Goal: Use online tool/utility: Utilize a website feature to perform a specific function

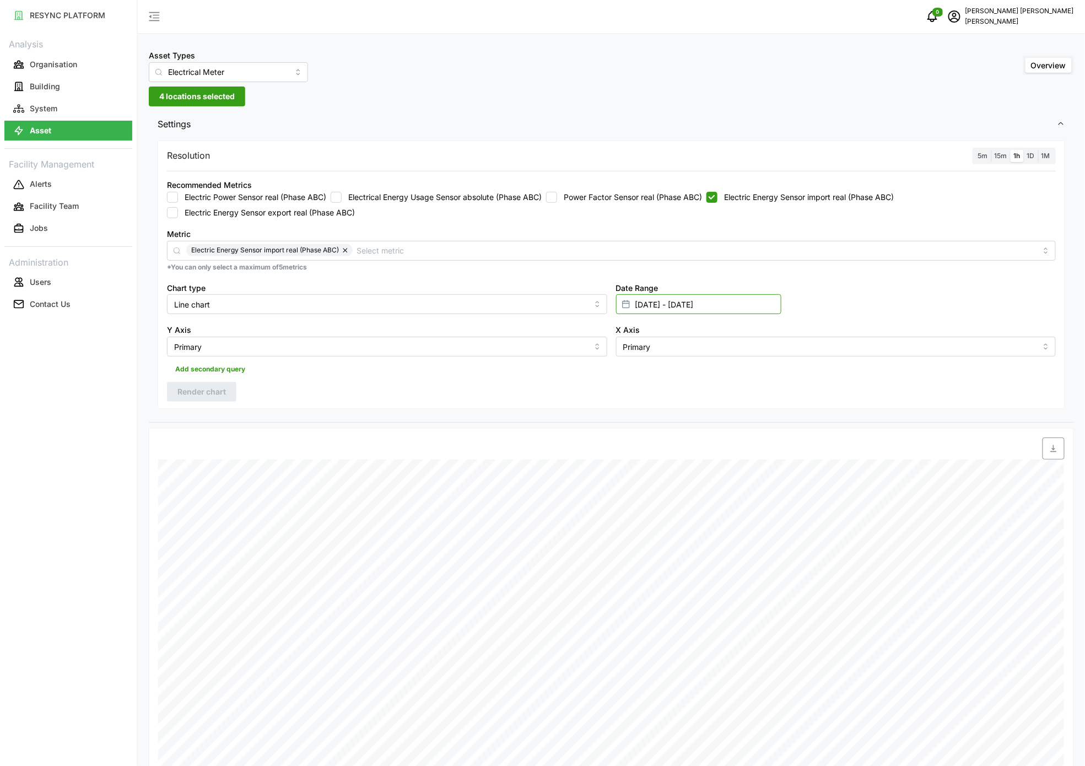
click at [647, 308] on input "[DATE] - [DATE]" at bounding box center [698, 304] width 165 height 20
click at [648, 306] on input "[DATE] - [DATE]" at bounding box center [698, 304] width 165 height 20
click at [738, 441] on button "9" at bounding box center [742, 436] width 20 height 20
type input "[DATE] - [DATE]"
type input "[DATE]"
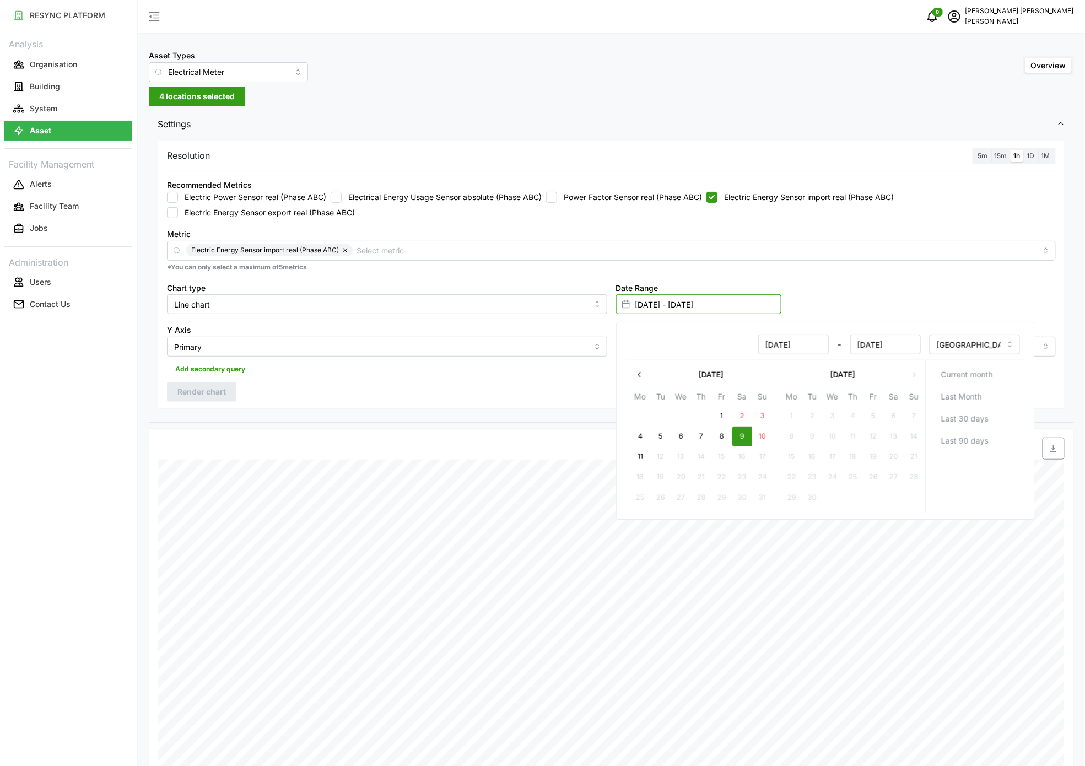
click at [711, 305] on input "[DATE] - [DATE]" at bounding box center [698, 304] width 165 height 20
click at [663, 309] on input "[DATE] - [DATE]" at bounding box center [698, 304] width 165 height 20
click at [738, 434] on button "9" at bounding box center [742, 436] width 20 height 20
type input "[DATE] - [DATE]"
type input "[DATE]"
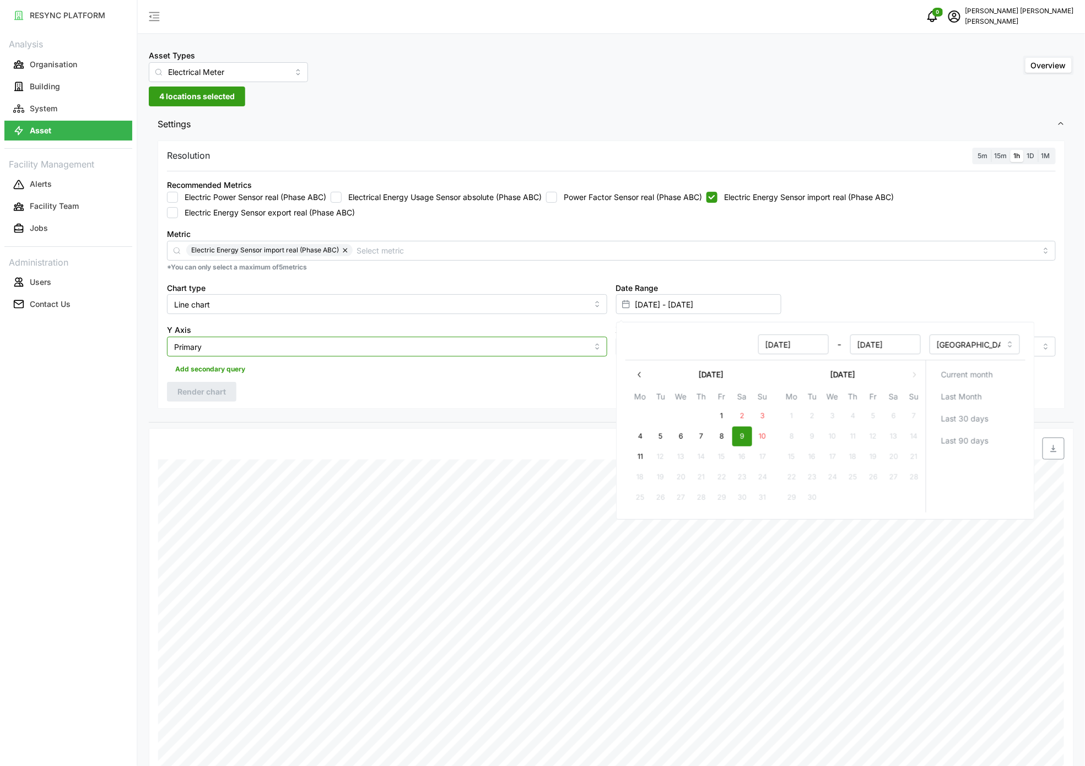
click at [553, 345] on input "Primary" at bounding box center [387, 347] width 440 height 20
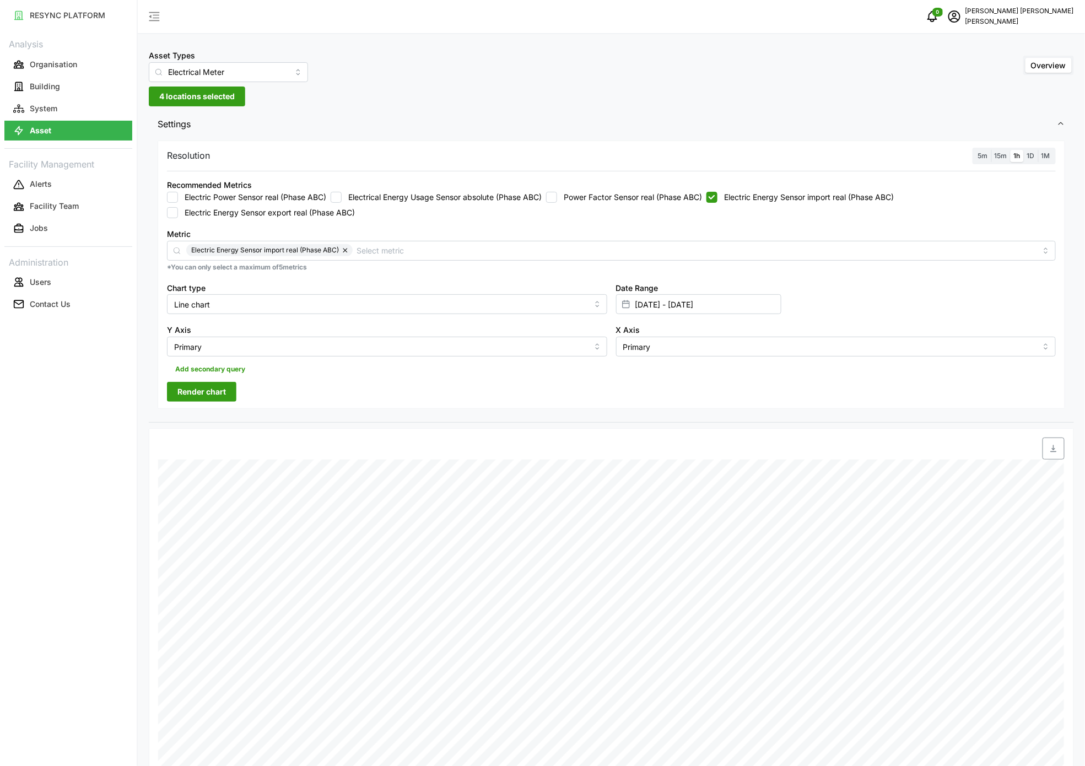
click at [566, 383] on div "Resolution 5m 15m 1h 1D 1M Recommended Metrics Electric Power Sensor real (Phas…" at bounding box center [611, 274] width 907 height 269
click at [212, 389] on span "Render chart" at bounding box center [201, 391] width 48 height 19
click at [716, 196] on input "Electric Energy Sensor import real (Phase ABC)" at bounding box center [711, 197] width 11 height 11
checkbox input "false"
click at [626, 192] on label "Power Factor Sensor real (Phase ABC)" at bounding box center [629, 197] width 145 height 11
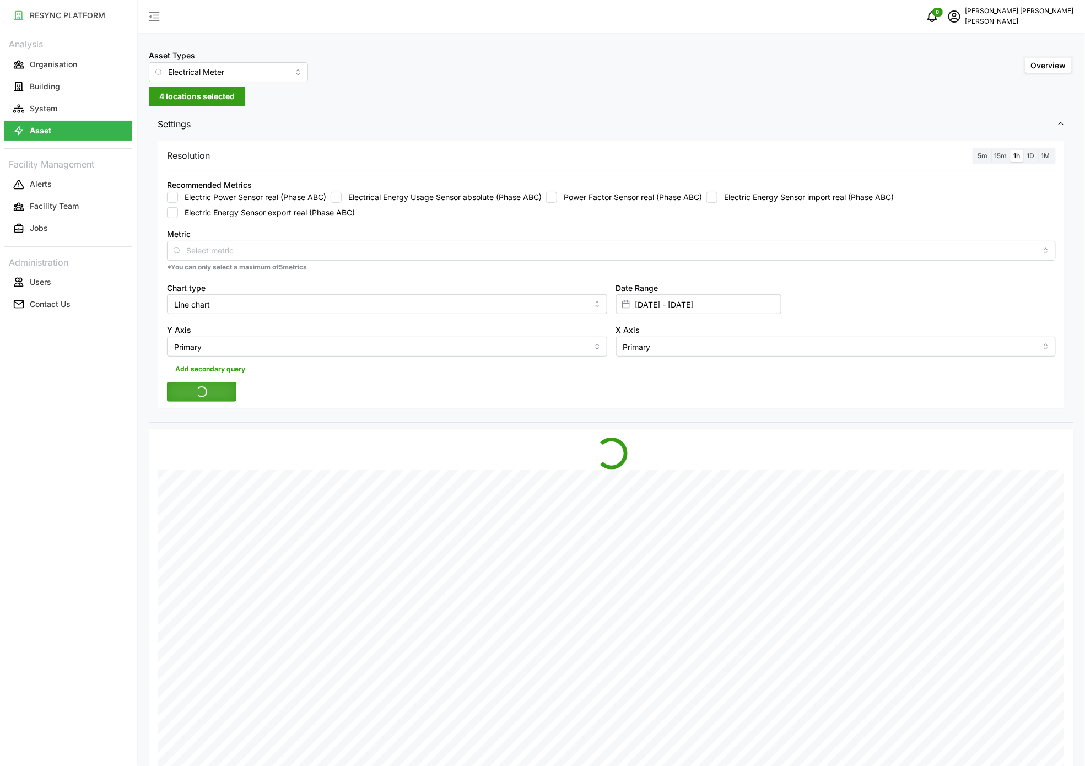
click at [557, 192] on input "Power Factor Sensor real (Phase ABC)" at bounding box center [551, 197] width 11 height 11
click at [383, 415] on div "Resolution 5m 15m 1h 1D 1M Recommended Metrics Electric Power Sensor real (Phas…" at bounding box center [611, 280] width 925 height 285
click at [1051, 446] on icon "button" at bounding box center [1053, 448] width 9 height 9
drag, startPoint x: 646, startPoint y: 192, endPoint x: 660, endPoint y: 195, distance: 14.7
click at [646, 191] on div "Recommended Metrics Electric Power Sensor real (Phase ABC) Electrical Energy Us…" at bounding box center [611, 198] width 889 height 40
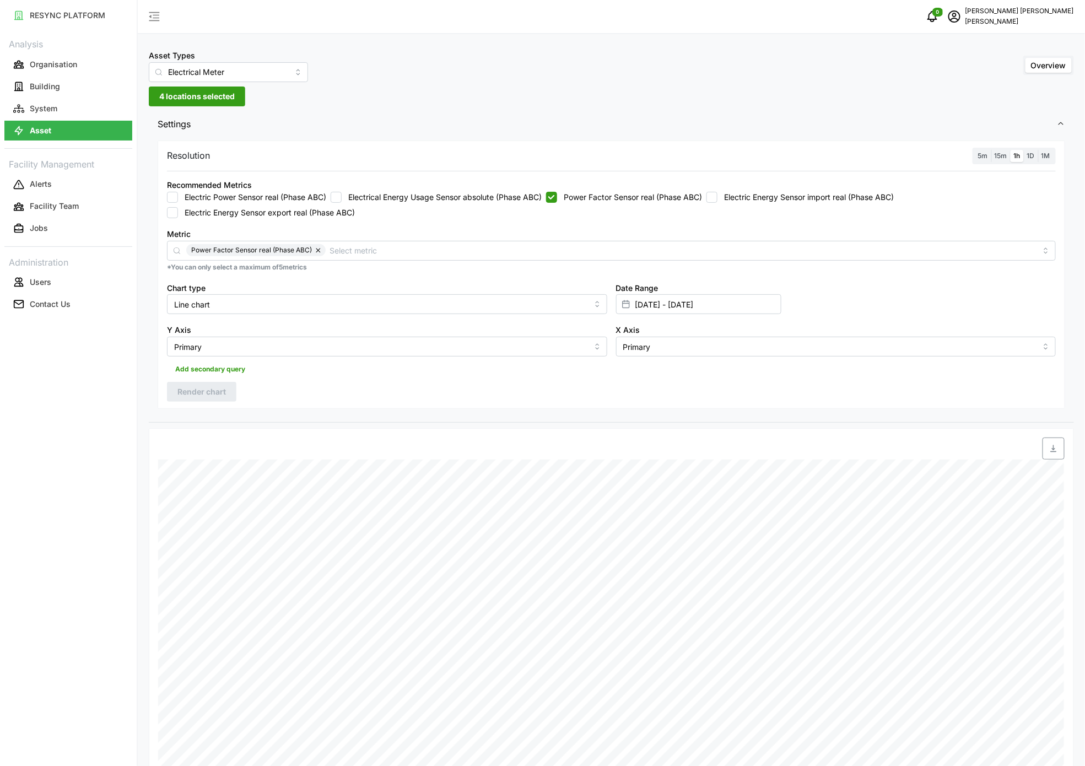
click at [658, 201] on label "Power Factor Sensor real (Phase ABC)" at bounding box center [629, 197] width 145 height 11
click at [557, 201] on input "Power Factor Sensor real (Phase ABC)" at bounding box center [551, 197] width 11 height 11
checkbox input "false"
click at [713, 199] on input "Electric Energy Sensor import real (Phase ABC)" at bounding box center [711, 197] width 11 height 11
drag, startPoint x: 194, startPoint y: 387, endPoint x: 529, endPoint y: 440, distance: 338.5
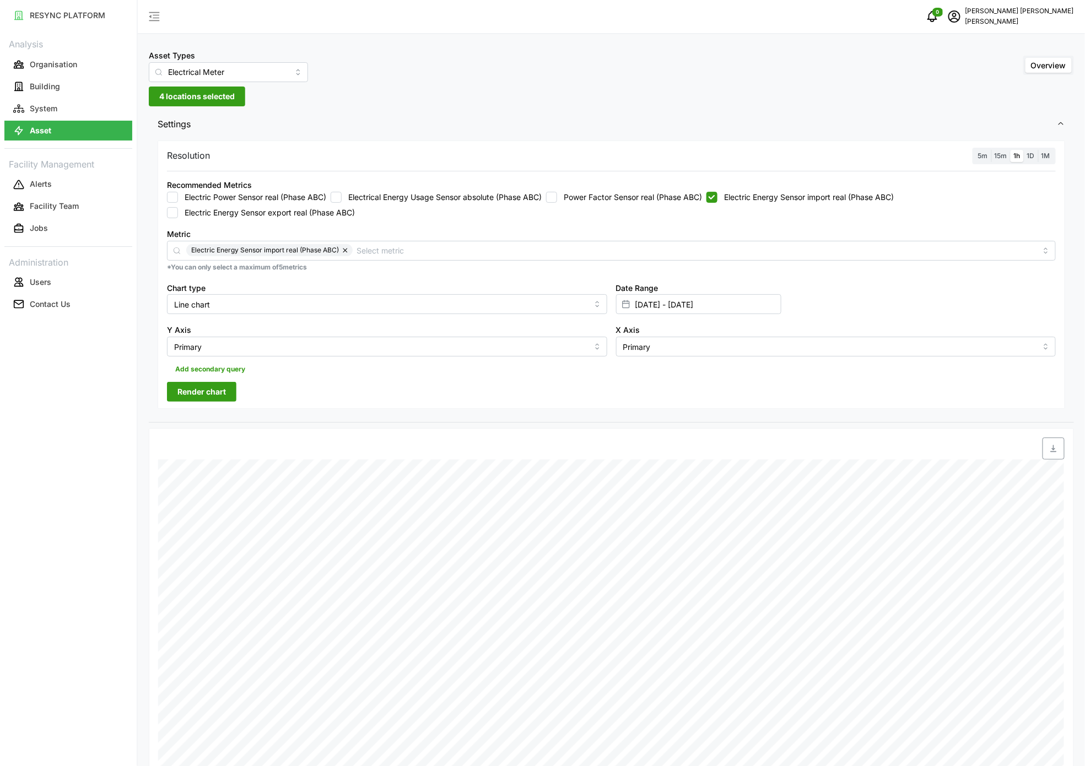
click at [194, 388] on span "Render chart" at bounding box center [201, 391] width 48 height 19
click at [1054, 456] on span "button" at bounding box center [1053, 448] width 21 height 21
drag, startPoint x: 549, startPoint y: 216, endPoint x: 654, endPoint y: 234, distance: 107.2
click at [549, 216] on div "Electric Power Sensor real (Phase ABC) Electrical Energy Usage Sensor absolute …" at bounding box center [611, 205] width 889 height 26
click at [759, 205] on div "Electric Power Sensor real (Phase ABC) Electrical Energy Usage Sensor absolute …" at bounding box center [611, 205] width 889 height 26
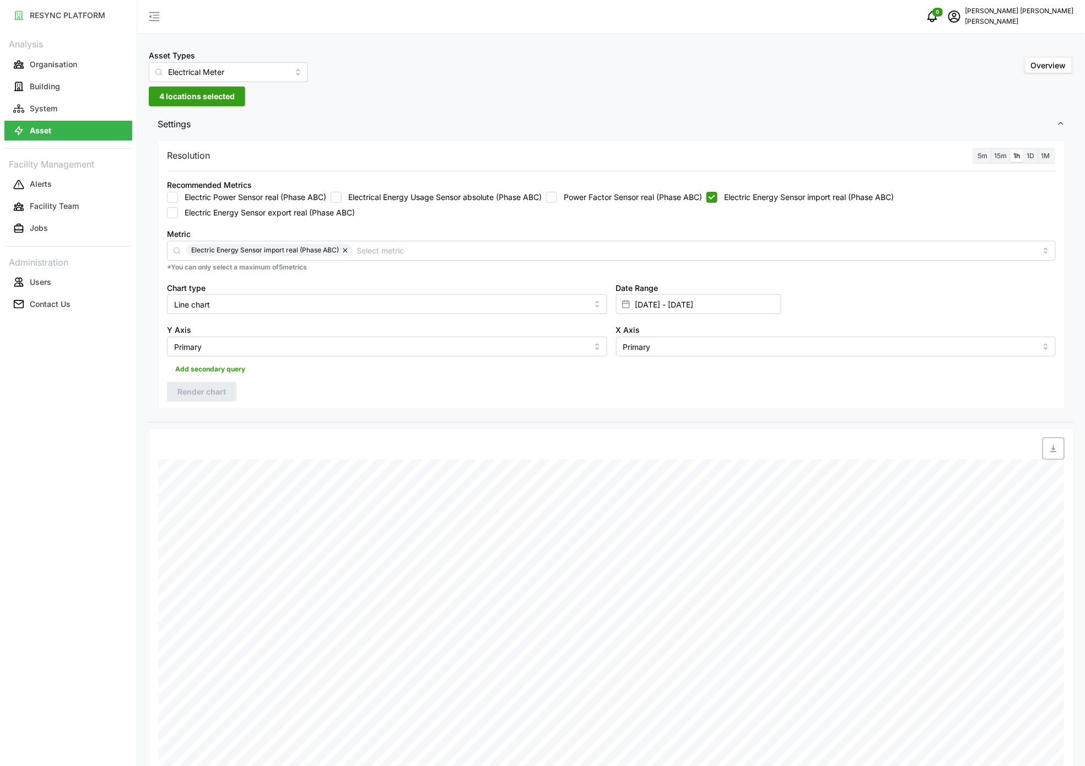
click at [737, 192] on label "Electric Energy Sensor import real (Phase ABC)" at bounding box center [805, 197] width 176 height 11
click at [717, 192] on input "Electric Energy Sensor import real (Phase ABC)" at bounding box center [711, 197] width 11 height 11
checkbox input "false"
click at [261, 214] on label "Electric Energy Sensor export real (Phase ABC)" at bounding box center [266, 212] width 177 height 11
click at [178, 214] on input "Electric Energy Sensor export real (Phase ABC)" at bounding box center [172, 212] width 11 height 11
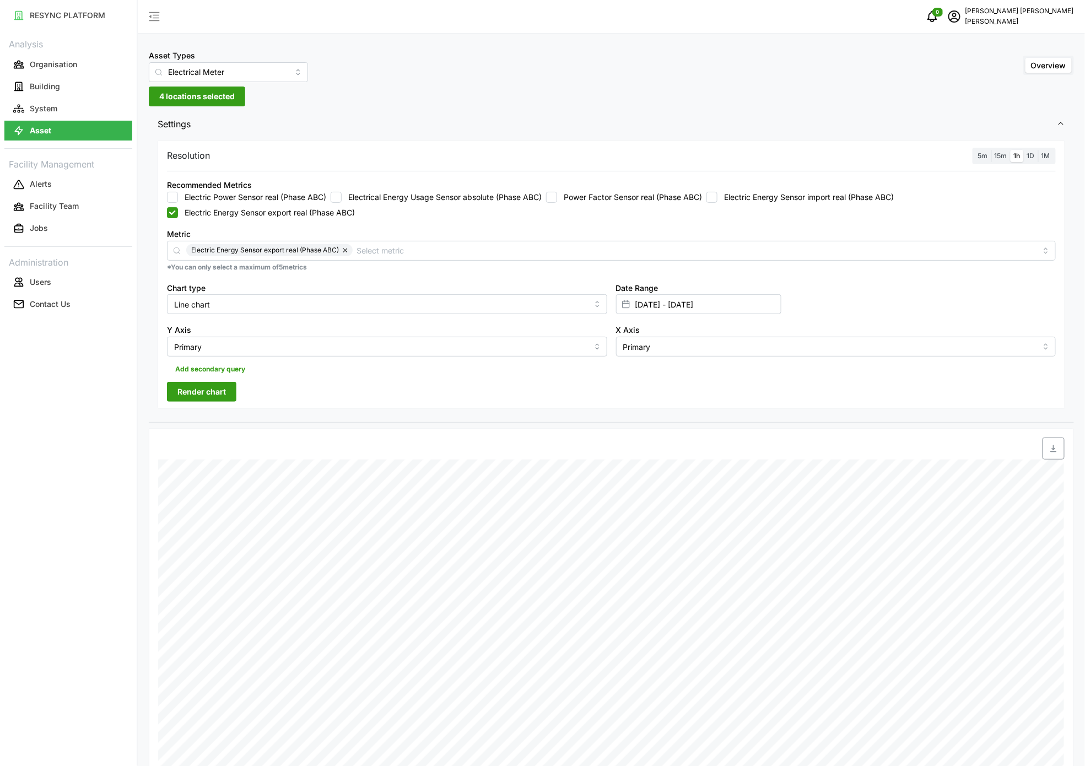
click at [206, 393] on span "Render chart" at bounding box center [201, 391] width 48 height 19
click at [1054, 450] on icon "button" at bounding box center [1053, 448] width 9 height 9
click at [1057, 458] on span "button" at bounding box center [1053, 448] width 21 height 21
click at [294, 212] on label "Electric Energy Sensor export real (Phase ABC)" at bounding box center [266, 212] width 177 height 11
click at [178, 212] on input "Electric Energy Sensor export real (Phase ABC)" at bounding box center [172, 212] width 11 height 11
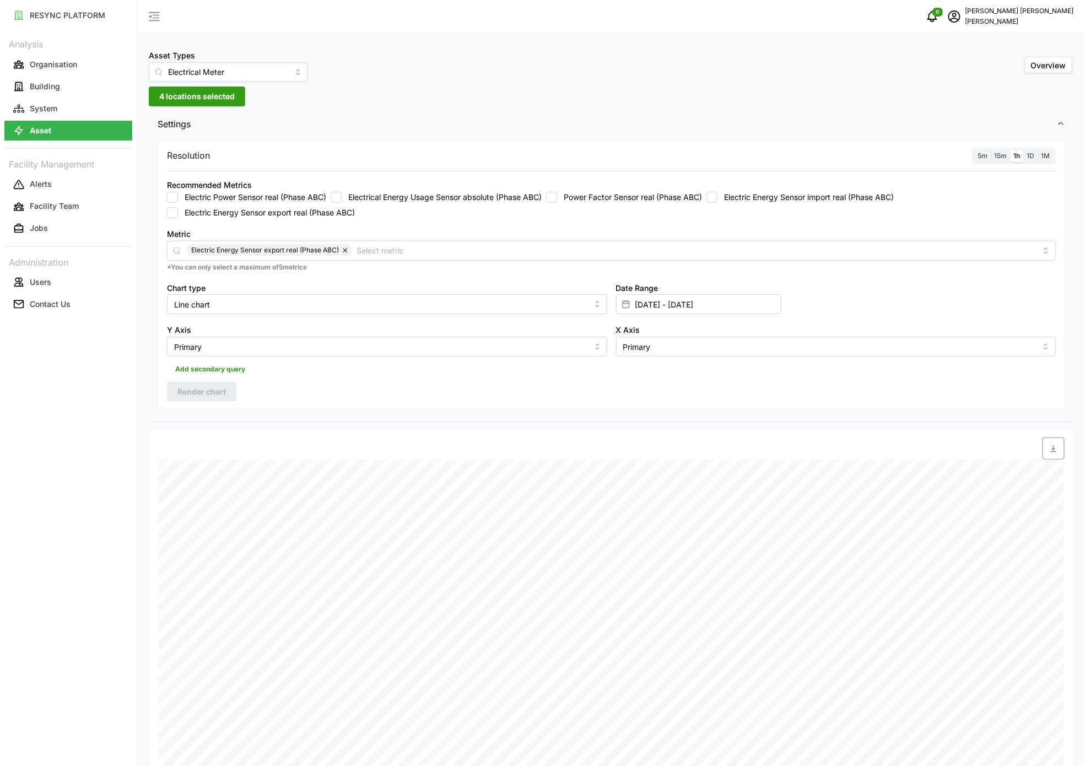
checkbox input "false"
click at [754, 194] on label "Electric Energy Sensor import real (Phase ABC)" at bounding box center [805, 197] width 176 height 11
click at [717, 194] on input "Electric Energy Sensor import real (Phase ABC)" at bounding box center [711, 197] width 11 height 11
checkbox input "true"
click at [219, 393] on span "Render chart" at bounding box center [201, 391] width 48 height 19
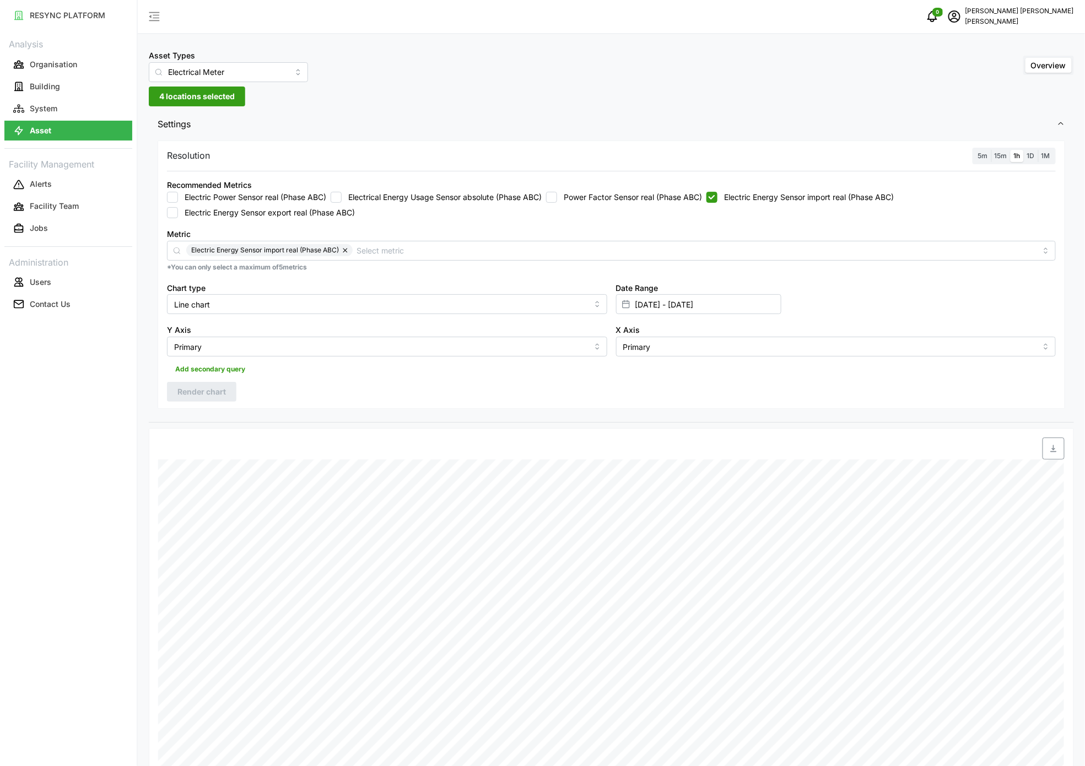
click at [906, 365] on div "Add secondary query" at bounding box center [611, 366] width 889 height 21
click at [262, 212] on label "Electric Energy Sensor export real (Phase ABC)" at bounding box center [266, 212] width 177 height 11
click at [178, 212] on input "Electric Energy Sensor export real (Phase ABC)" at bounding box center [172, 212] width 11 height 11
checkbox input "true"
click at [786, 193] on label "Electric Energy Sensor import real (Phase ABC)" at bounding box center [805, 197] width 176 height 11
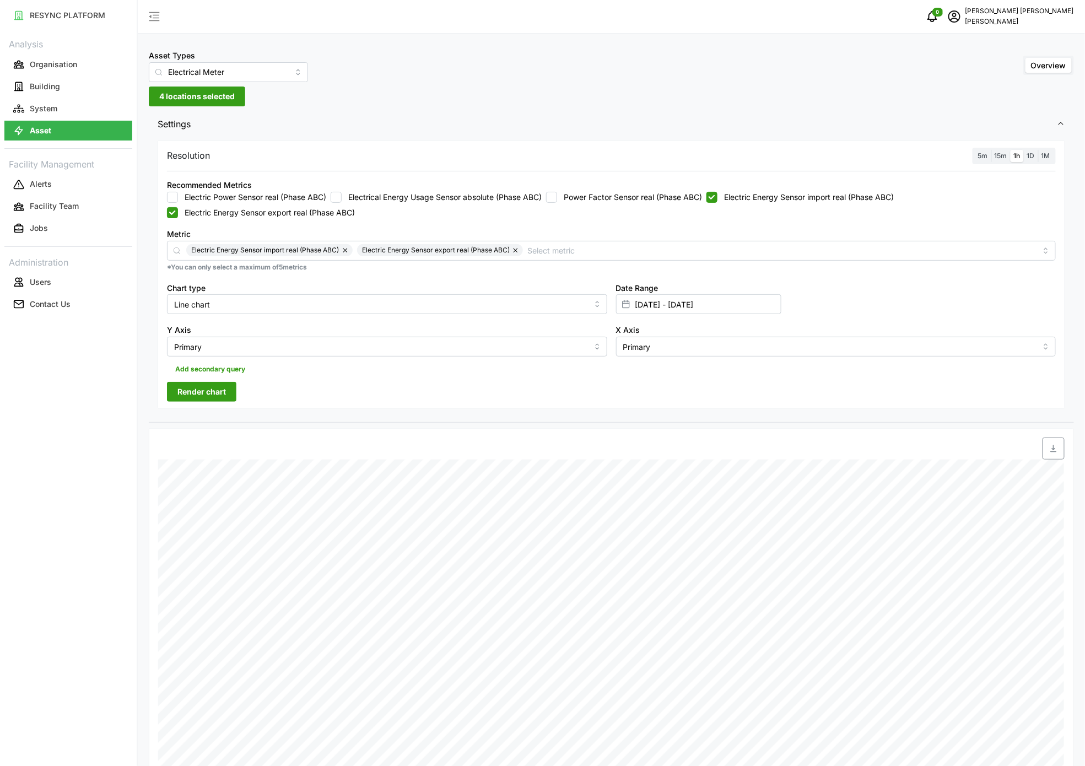
click at [717, 193] on input "Electric Energy Sensor import real (Phase ABC)" at bounding box center [711, 197] width 11 height 11
checkbox input "false"
click at [218, 401] on span "Render chart" at bounding box center [201, 391] width 48 height 19
drag, startPoint x: 1049, startPoint y: 450, endPoint x: 1049, endPoint y: 229, distance: 221.4
click at [1049, 451] on icon "button" at bounding box center [1053, 448] width 9 height 9
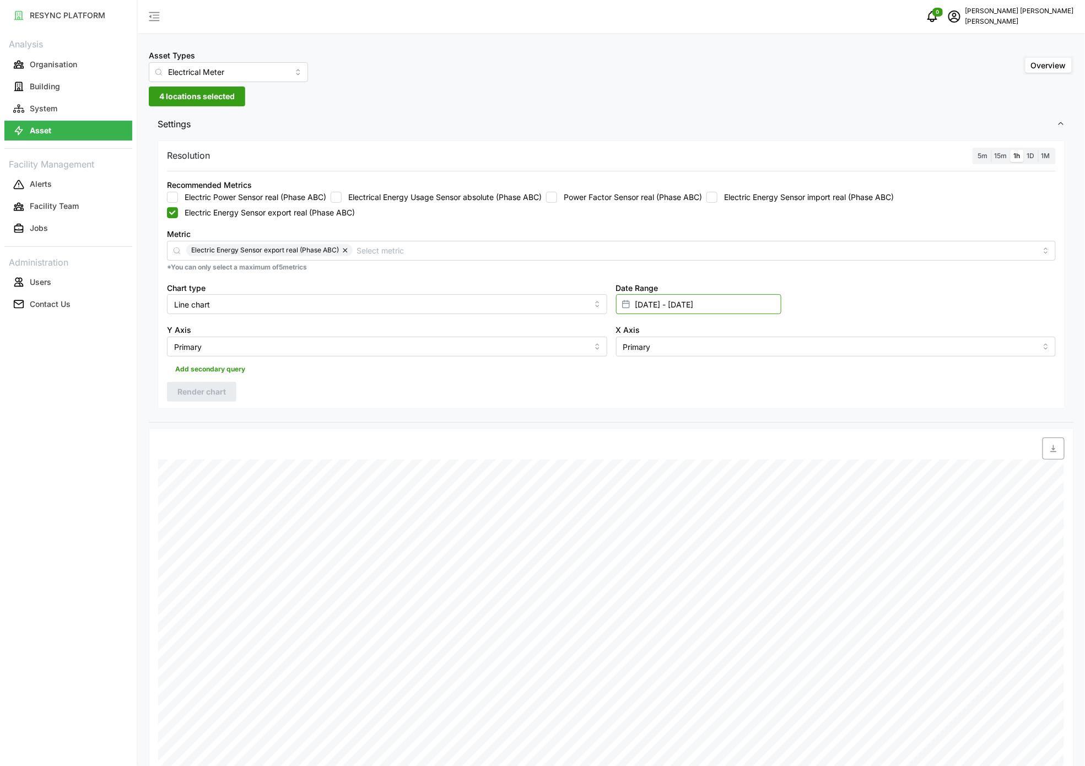
click at [647, 302] on input "[DATE] - [DATE]" at bounding box center [698, 304] width 165 height 20
click at [756, 443] on button "10" at bounding box center [762, 436] width 20 height 20
type input "[DATE] - [DATE]"
type input "[DATE]"
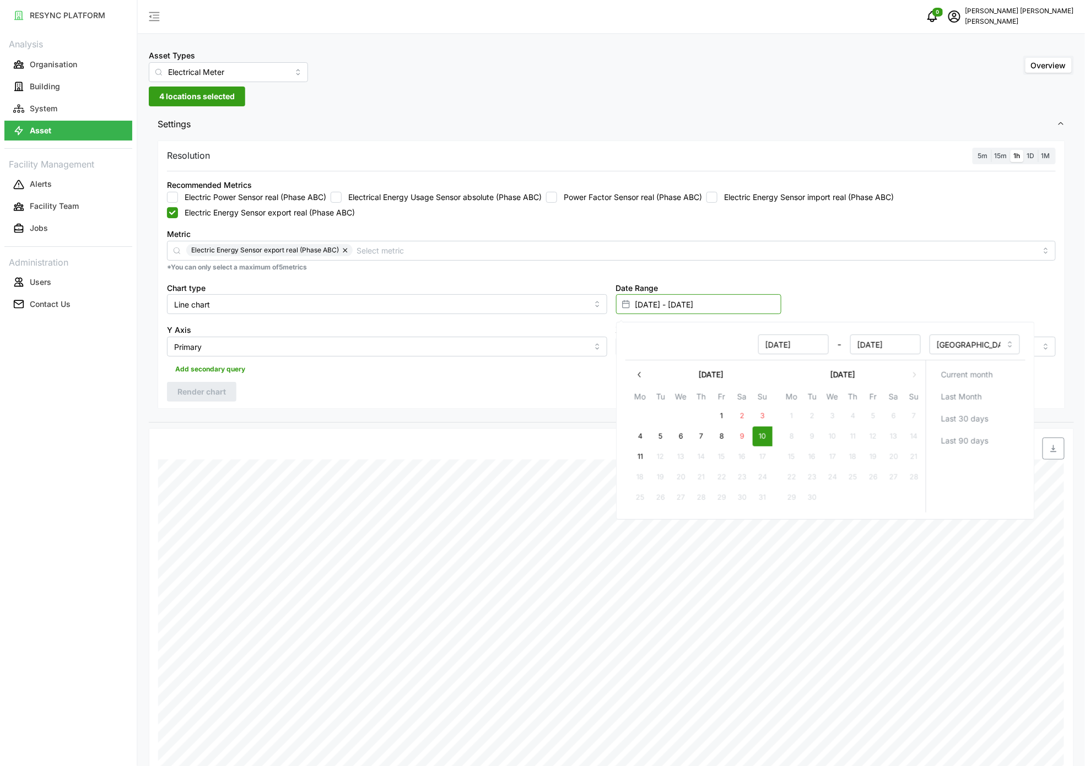
click at [660, 297] on input "[DATE] - [DATE]" at bounding box center [698, 304] width 165 height 20
click at [767, 437] on button "10" at bounding box center [762, 436] width 20 height 20
type input "[DATE] - [DATE]"
type input "[DATE]"
click at [518, 414] on div "Resolution 5m 15m 1h 1D 1M Recommended Metrics Electric Power Sensor real (Phas…" at bounding box center [611, 280] width 925 height 285
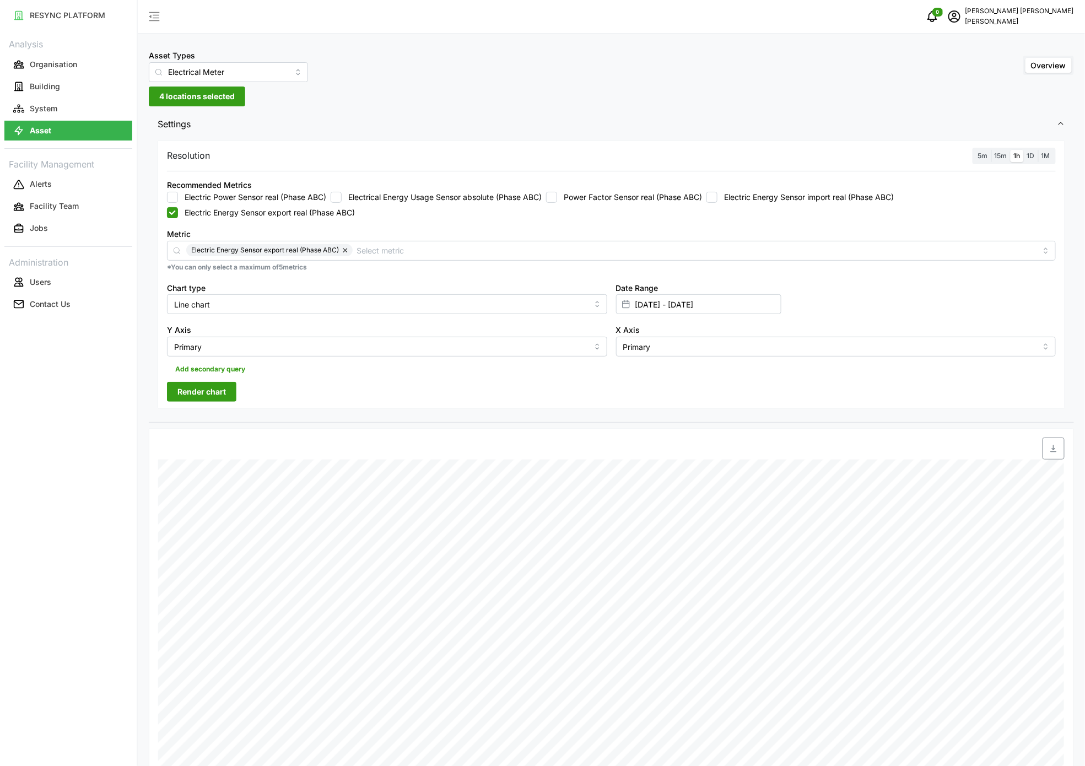
click at [718, 191] on div "Recommended Metrics Electric Power Sensor real (Phase ABC) Electrical Energy Us…" at bounding box center [611, 198] width 889 height 40
click at [186, 215] on label "Electric Energy Sensor export real (Phase ABC)" at bounding box center [266, 212] width 177 height 11
click at [178, 215] on input "Electric Energy Sensor export real (Phase ABC)" at bounding box center [172, 212] width 11 height 11
checkbox input "false"
click at [813, 191] on div "Recommended Metrics Electric Power Sensor real (Phase ABC) Electrical Energy Us…" at bounding box center [611, 198] width 889 height 40
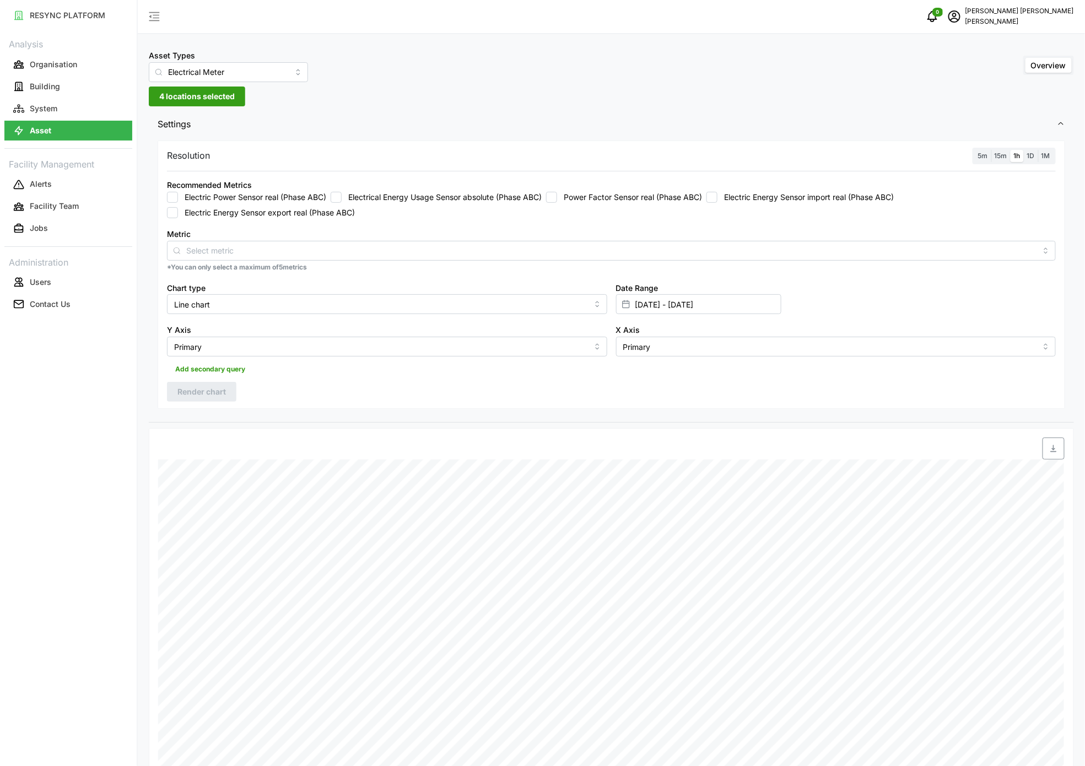
click at [725, 201] on label "Electric Energy Sensor import real (Phase ABC)" at bounding box center [805, 197] width 176 height 11
click at [717, 201] on input "Electric Energy Sensor import real (Phase ABC)" at bounding box center [711, 197] width 11 height 11
click at [216, 393] on span "Render chart" at bounding box center [201, 391] width 48 height 19
click at [1057, 453] on icon "button" at bounding box center [1053, 448] width 9 height 9
click at [717, 199] on input "Electric Energy Sensor import real (Phase ABC)" at bounding box center [711, 197] width 11 height 11
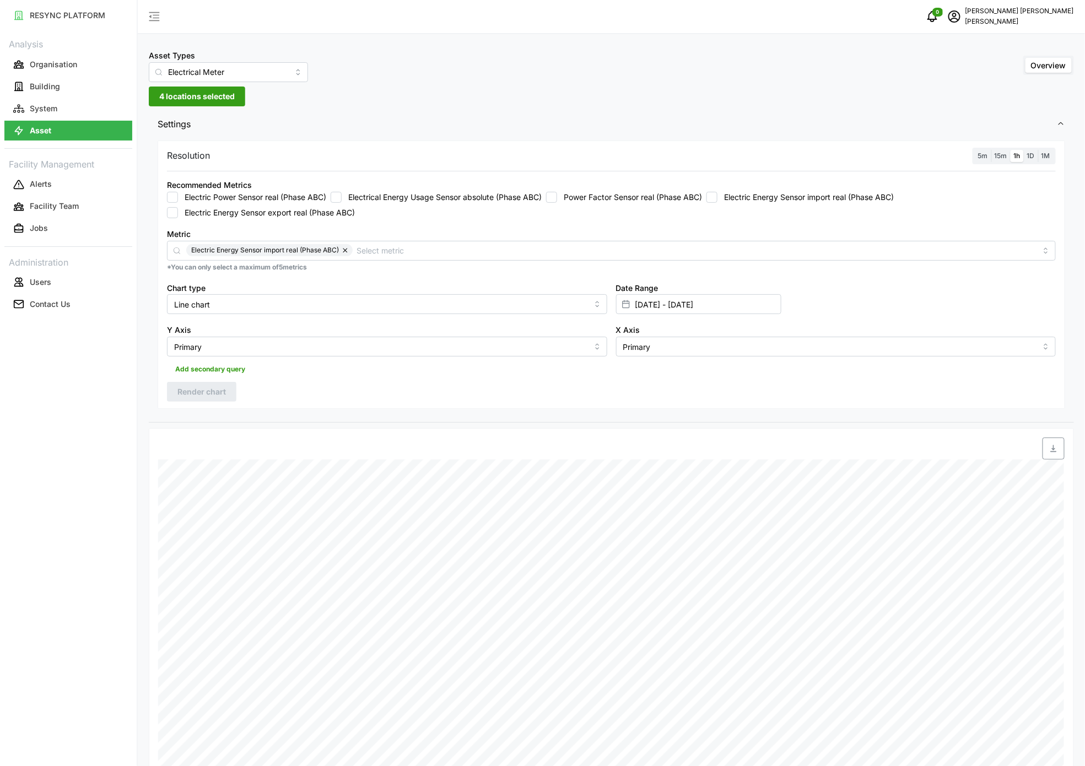
checkbox input "false"
drag, startPoint x: 200, startPoint y: 208, endPoint x: 210, endPoint y: 218, distance: 14.4
click at [200, 208] on label "Electric Energy Sensor export real (Phase ABC)" at bounding box center [266, 212] width 177 height 11
click at [178, 208] on input "Electric Energy Sensor export real (Phase ABC)" at bounding box center [172, 212] width 11 height 11
checkbox input "true"
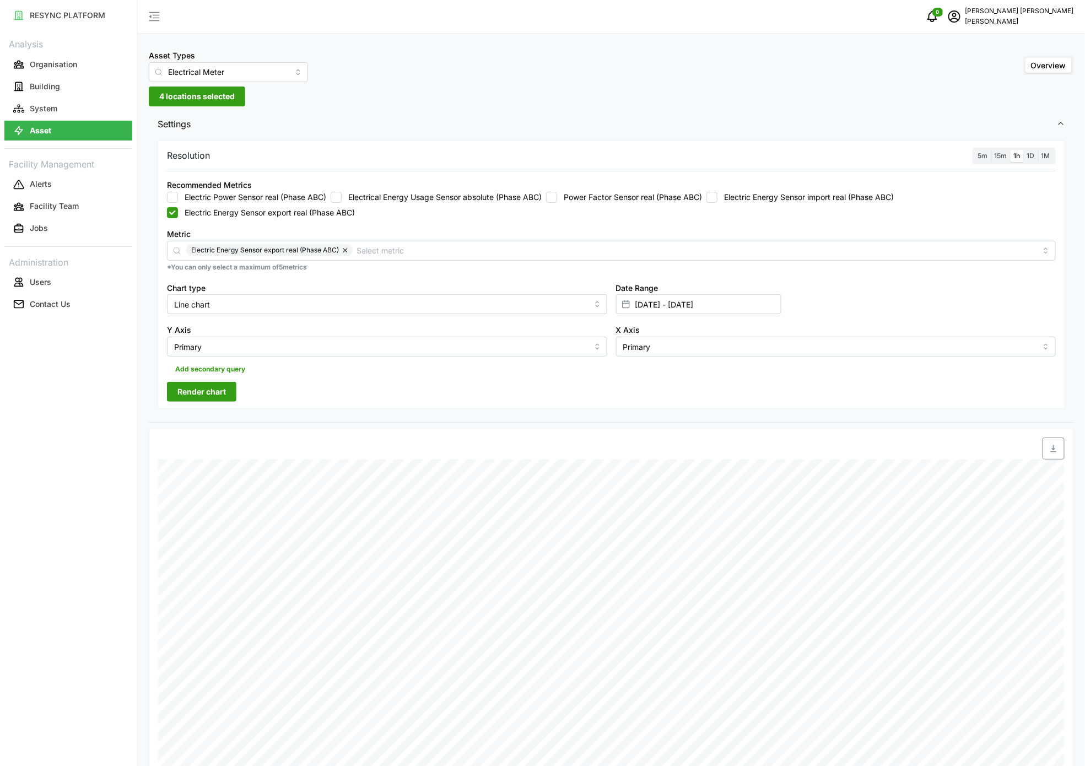
click at [196, 394] on span "Render chart" at bounding box center [201, 391] width 48 height 19
click at [1058, 452] on span "button" at bounding box center [1053, 448] width 21 height 21
